Goal: Check status: Check status

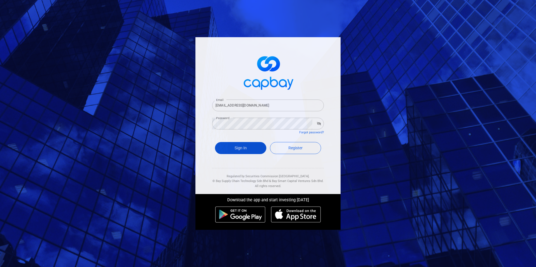
click at [247, 143] on button "Sign In" at bounding box center [240, 148] width 51 height 12
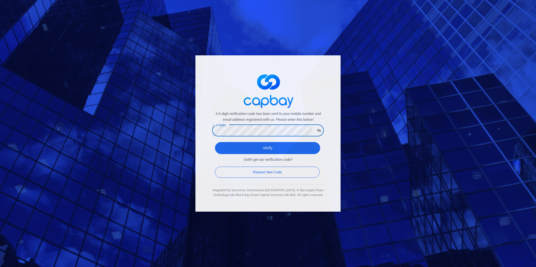
click at [215, 142] on button "Verify" at bounding box center [267, 148] width 105 height 12
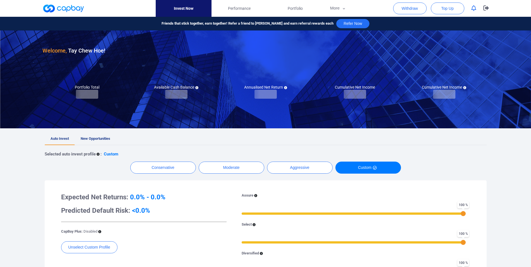
checkbox input "true"
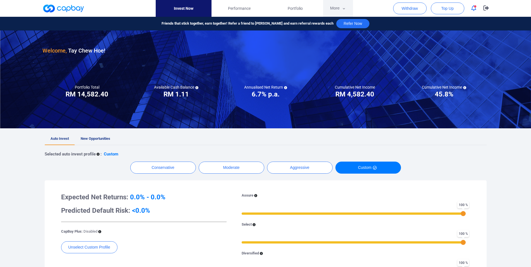
click at [338, 8] on button "More" at bounding box center [338, 8] width 30 height 17
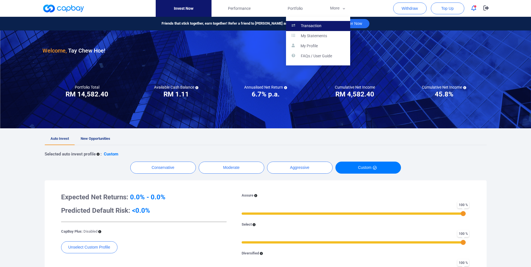
click at [318, 27] on p "Transaction" at bounding box center [311, 25] width 21 height 5
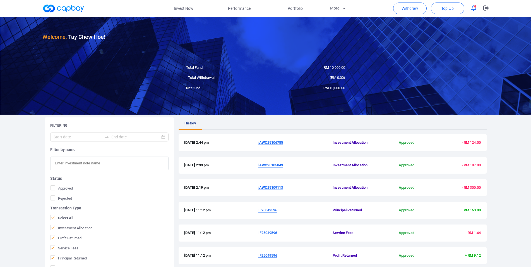
click at [276, 190] on span "iAWC25109113" at bounding box center [296, 188] width 74 height 6
click at [276, 188] on u "iAWC25109113" at bounding box center [271, 187] width 25 height 4
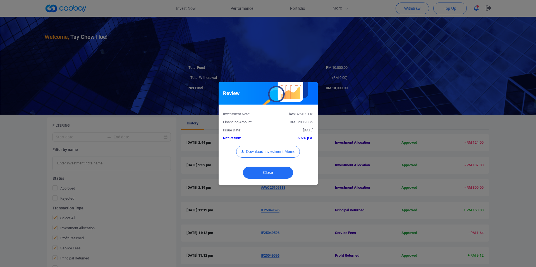
click at [297, 115] on div "iAWC25109113" at bounding box center [292, 114] width 49 height 6
copy div "iAWC25109113"
click at [276, 148] on button "Download Investment Memo" at bounding box center [268, 151] width 64 height 12
click at [373, 128] on div "Review Investment Note: iAWC25109113 Financing Amount: RM 128,198.79 Issue Date…" at bounding box center [268, 133] width 536 height 267
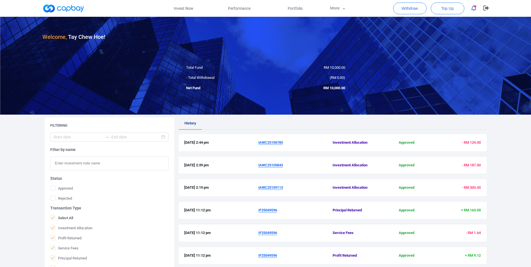
click at [270, 165] on u "iAWC25105843" at bounding box center [271, 165] width 25 height 4
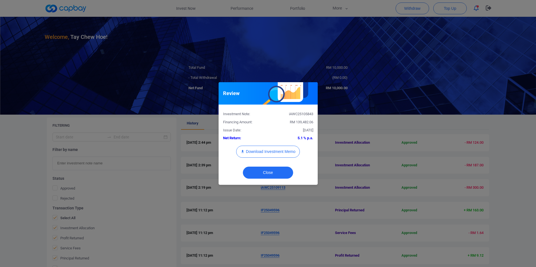
click at [305, 114] on div "iAWC25105843" at bounding box center [292, 114] width 49 height 6
copy div "iAWC25105843"
click at [277, 155] on button "Download Investment Memo" at bounding box center [268, 151] width 64 height 12
click at [402, 135] on div "Review Investment Note: iAWC25105843 Financing Amount: RM 139,482.06 Issue Date…" at bounding box center [268, 133] width 536 height 267
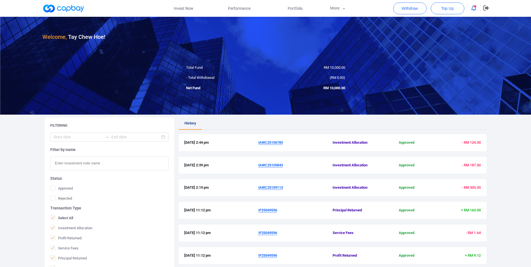
click at [0, 189] on div "Welcome, Tay Chew Hoe ! Total Fund RM 10,000.00 - Total Withdrawal ( RM 0.00 ) …" at bounding box center [265, 194] width 531 height 355
click at [274, 165] on u "iAWC25105843" at bounding box center [271, 165] width 25 height 4
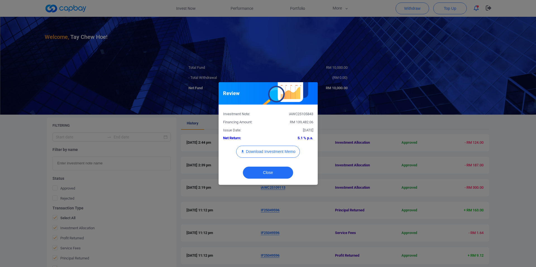
click at [300, 116] on div "iAWC25105843" at bounding box center [292, 114] width 49 height 6
copy div "iAWC25105843"
click at [273, 152] on button "Download Investment Memo" at bounding box center [268, 151] width 64 height 12
click at [359, 135] on div "Review Investment Note: iAWC25105843 Financing Amount: RM 139,482.06 Issue Date…" at bounding box center [268, 133] width 536 height 267
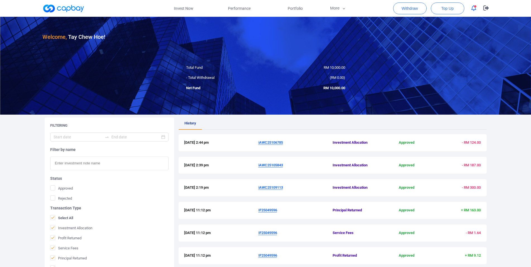
click at [273, 141] on u "iAWC25106785" at bounding box center [271, 142] width 25 height 4
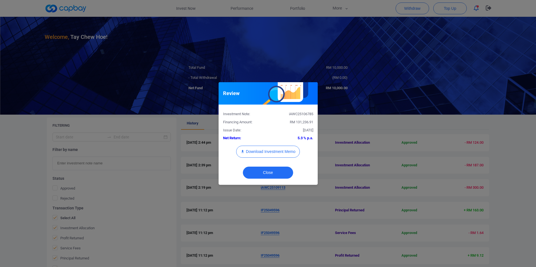
click at [302, 115] on div "iAWC25106785" at bounding box center [292, 114] width 49 height 6
copy div "iAWC25106785"
click at [282, 149] on button "Download Investment Memo" at bounding box center [268, 151] width 64 height 12
click at [417, 160] on div "Review Investment Note: iAWC25106785 Financing Amount: RM 131,236.91 Issue Date…" at bounding box center [268, 133] width 536 height 267
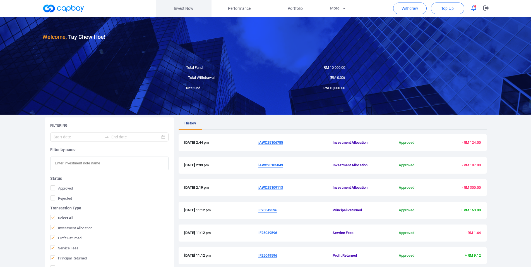
click at [189, 8] on link "Invest Now" at bounding box center [184, 8] width 56 height 17
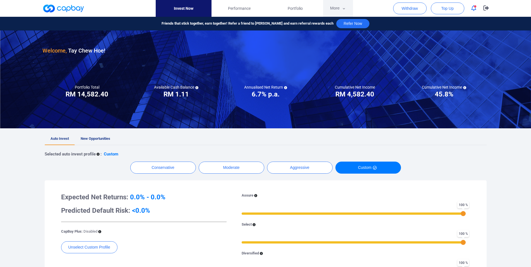
click at [338, 6] on button "More" at bounding box center [338, 8] width 30 height 17
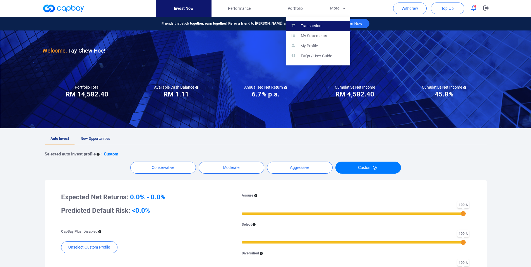
click at [313, 29] on link "Transaction" at bounding box center [318, 26] width 64 height 10
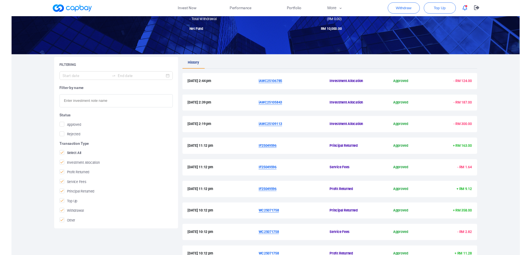
scroll to position [57, 0]
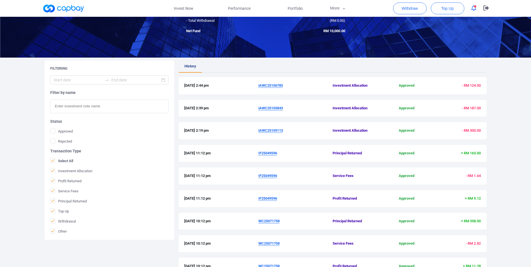
drag, startPoint x: 258, startPoint y: 154, endPoint x: 278, endPoint y: 153, distance: 19.9
click at [278, 153] on div "30 Sep 2025 11:12 pm IF25049596 Principal Returned Approved + RM 163.00" at bounding box center [332, 153] width 297 height 6
click at [277, 153] on u "IF25049596" at bounding box center [268, 153] width 19 height 4
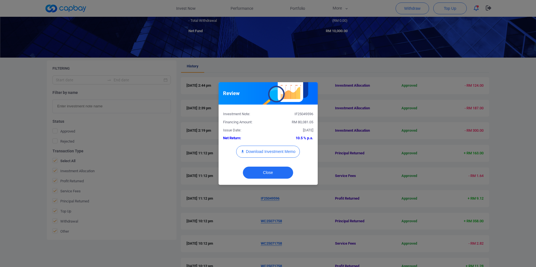
click at [207, 190] on div "Review Investment Note: IF25049596 Financing Amount: RM 80,081.05 Issue Date: 2…" at bounding box center [268, 133] width 536 height 267
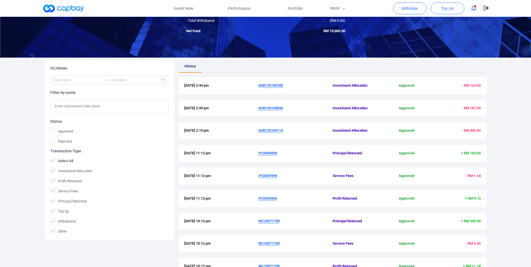
drag, startPoint x: 261, startPoint y: 155, endPoint x: 278, endPoint y: 155, distance: 17.0
click at [278, 155] on div "30 Sep 2025 11:12 pm IF25049596 Principal Returned Approved + RM 163.00" at bounding box center [332, 153] width 297 height 6
copy div "IF25049596"
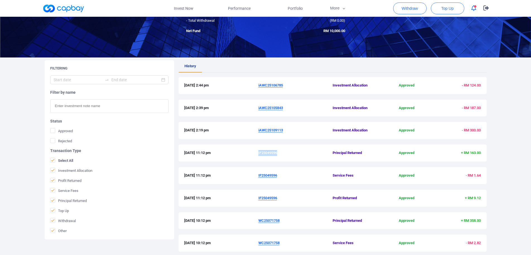
click at [118, 255] on div "Filtering Filter by name Status Approved Rejected Transaction Type Select All I…" at bounding box center [109, 185] width 134 height 251
click at [250, 9] on span "Performance" at bounding box center [239, 8] width 23 height 6
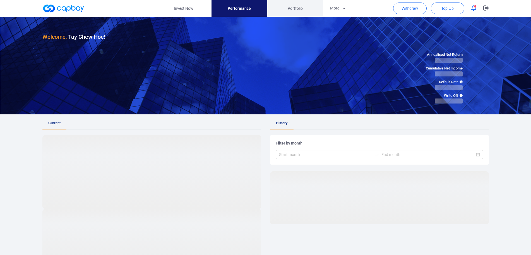
click at [293, 8] on span "Portfolio" at bounding box center [295, 8] width 15 height 6
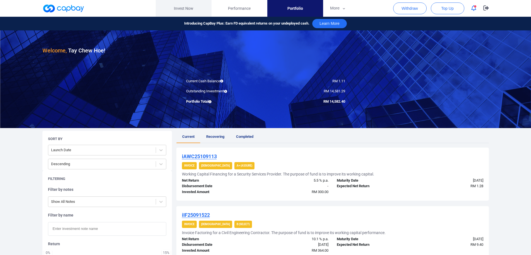
click at [185, 5] on link "Invest Now" at bounding box center [184, 8] width 56 height 17
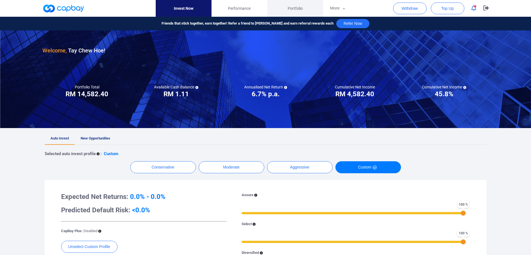
click at [300, 8] on span "Portfolio" at bounding box center [295, 8] width 15 height 6
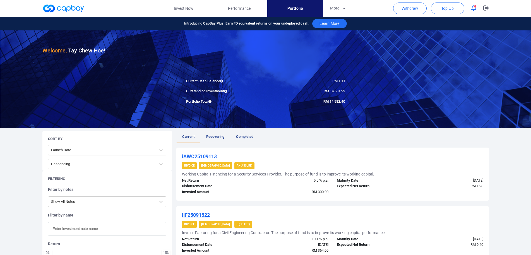
scroll to position [142, 0]
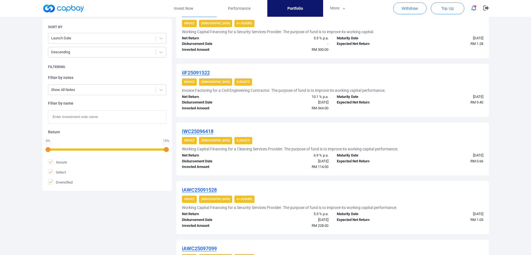
click at [88, 119] on input "text" at bounding box center [107, 117] width 118 height 14
paste input "iAWC25105843"
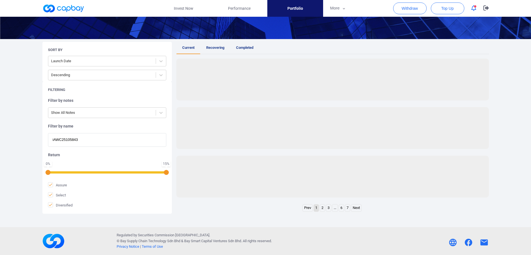
scroll to position [89, 0]
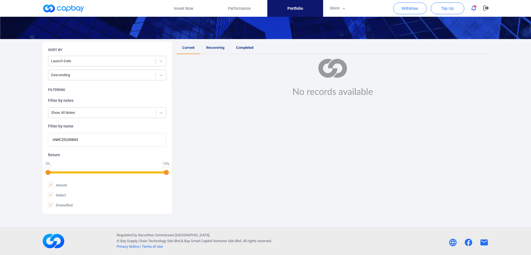
drag, startPoint x: 92, startPoint y: 139, endPoint x: 32, endPoint y: 139, distance: 60.6
click at [48, 135] on input "iAWC25105843" at bounding box center [107, 140] width 118 height 14
paste input "6785"
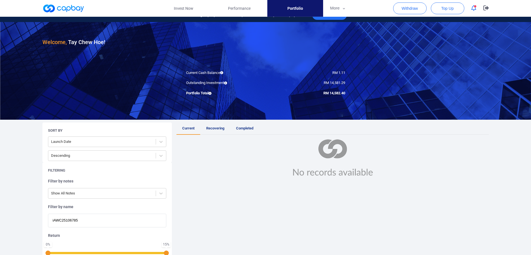
scroll to position [4, 0]
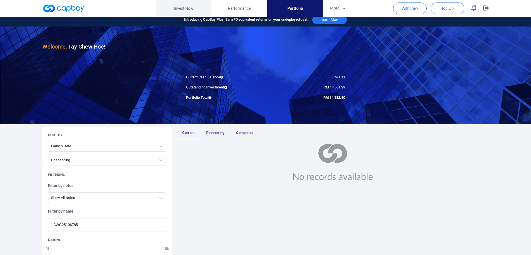
type input "iAWC25106785"
click at [187, 7] on link "Invest Now" at bounding box center [184, 8] width 56 height 17
